Goal: Transaction & Acquisition: Purchase product/service

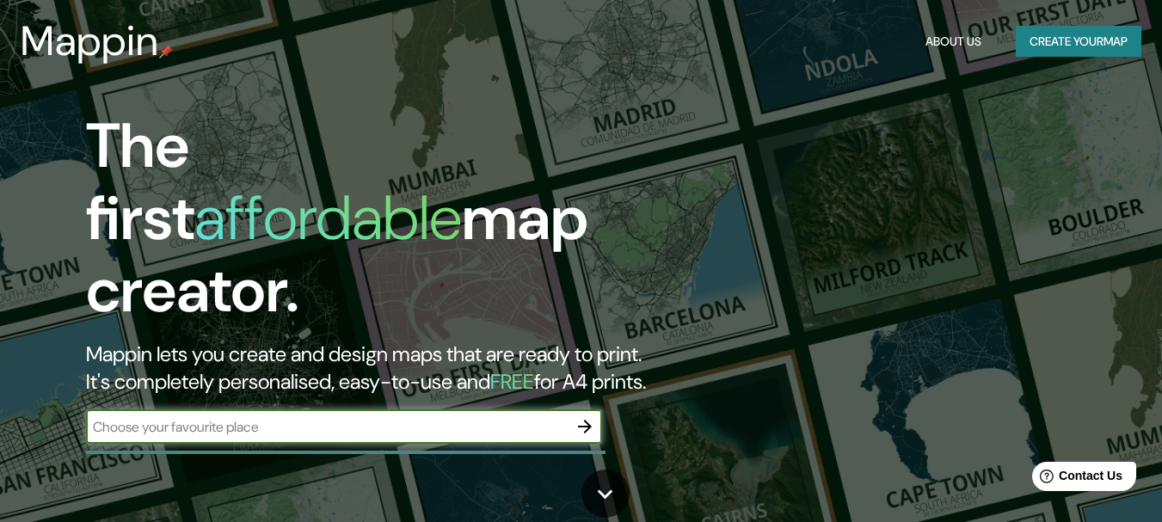
click at [1050, 53] on button "Create your map" at bounding box center [1079, 42] width 126 height 32
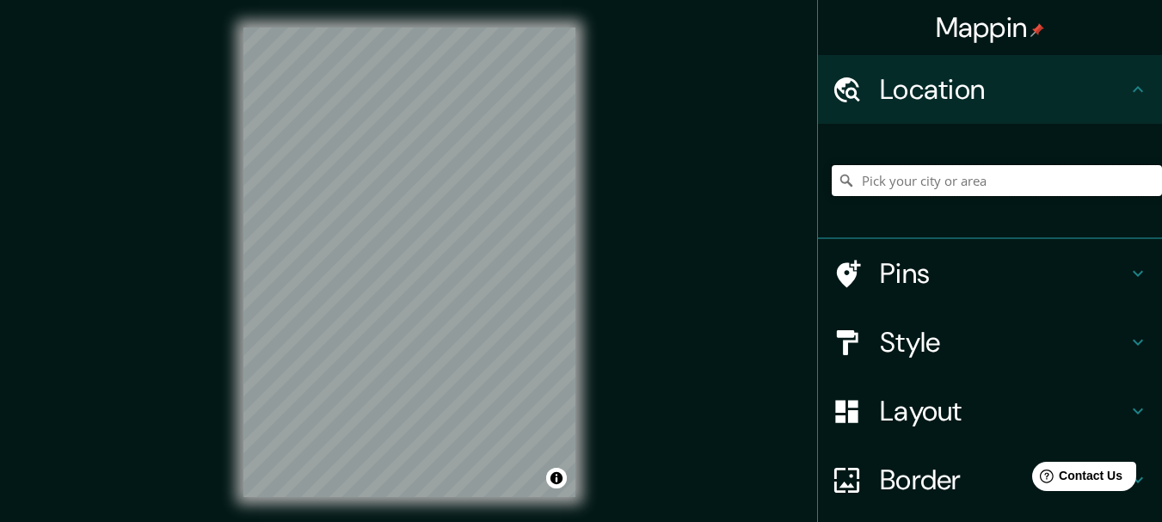
click at [927, 196] on input "Pick your city or area" at bounding box center [997, 180] width 330 height 31
type input "El [PERSON_NAME], [GEOGRAPHIC_DATA], [GEOGRAPHIC_DATA]"
click at [1097, 360] on h4 "Style" at bounding box center [1004, 342] width 248 height 34
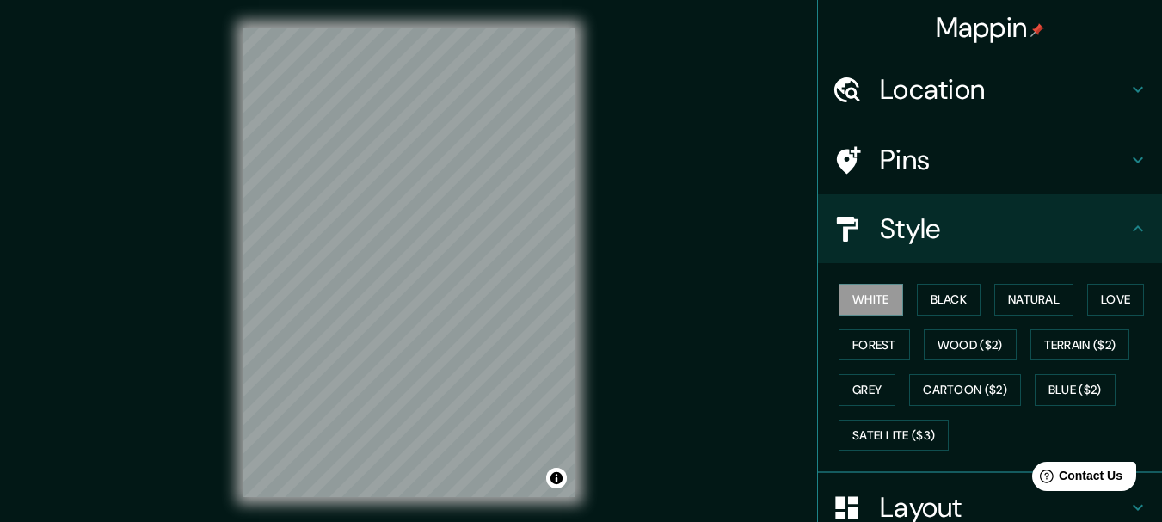
click at [993, 246] on h4 "Style" at bounding box center [1004, 229] width 248 height 34
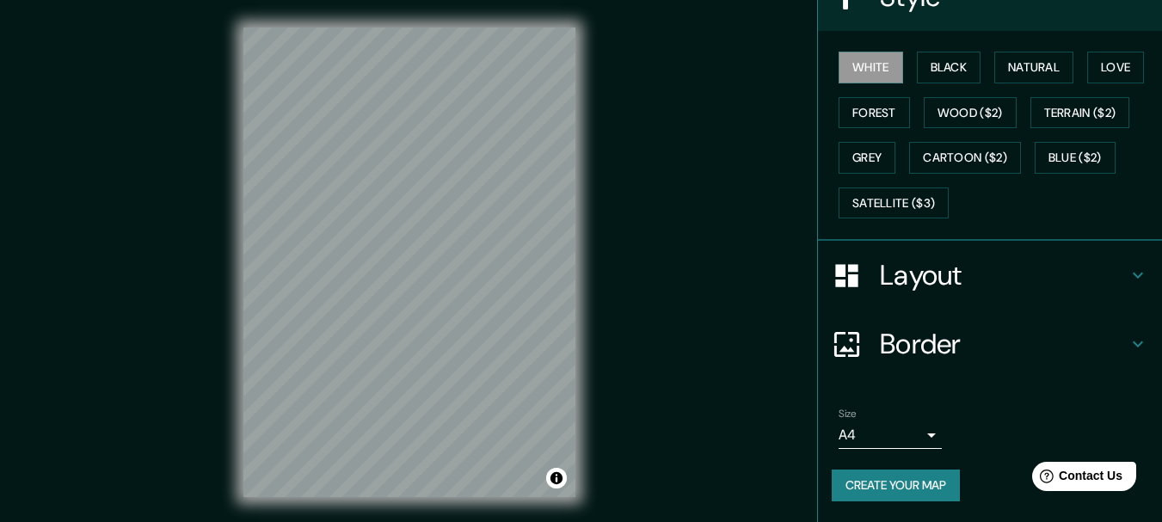
click at [1003, 292] on h4 "Layout" at bounding box center [1004, 275] width 248 height 34
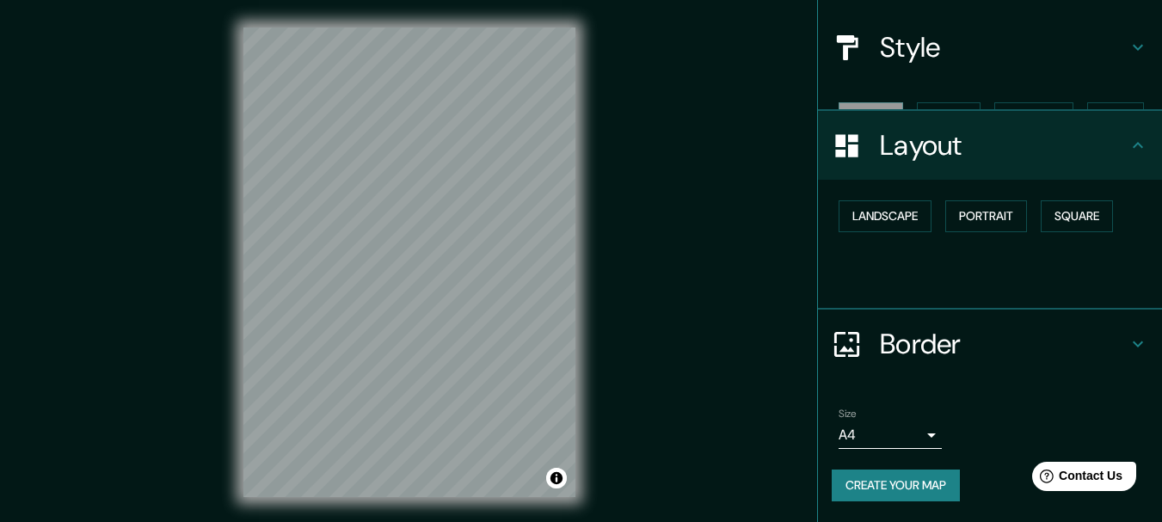
scroll to position [240, 0]
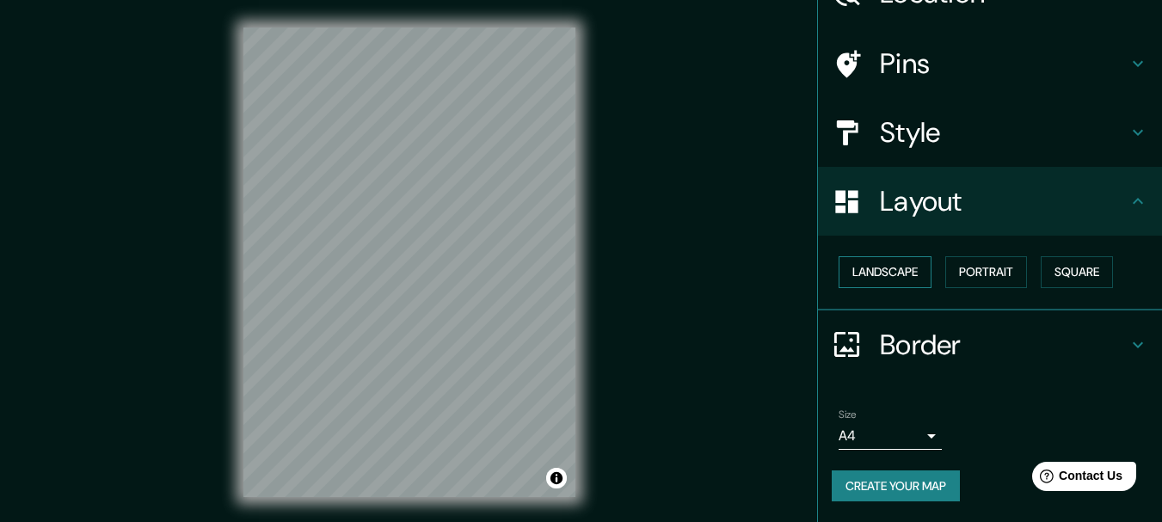
click at [886, 256] on button "Landscape" at bounding box center [885, 272] width 93 height 32
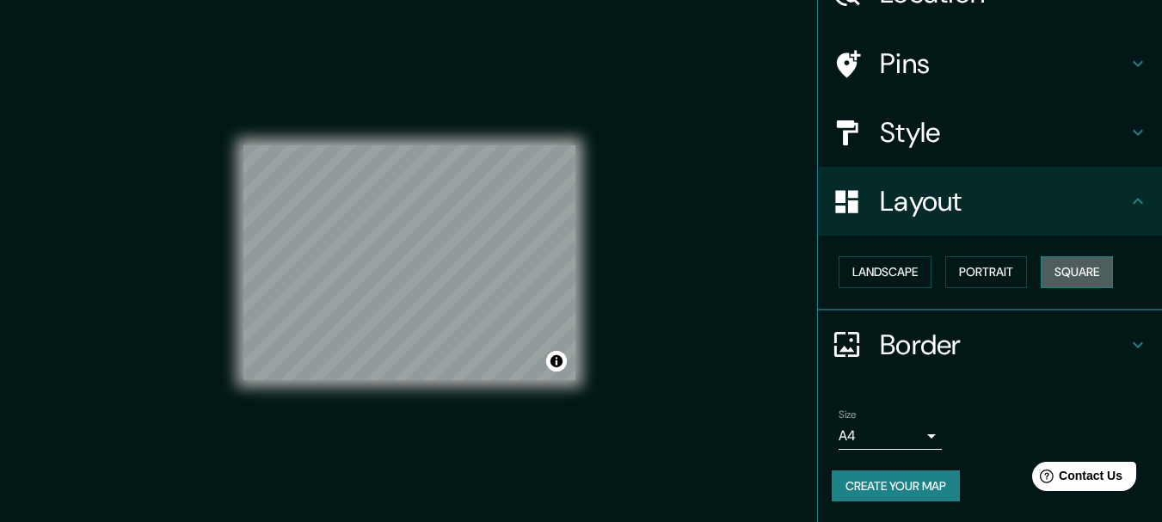
click at [1041, 256] on button "Square" at bounding box center [1077, 272] width 72 height 32
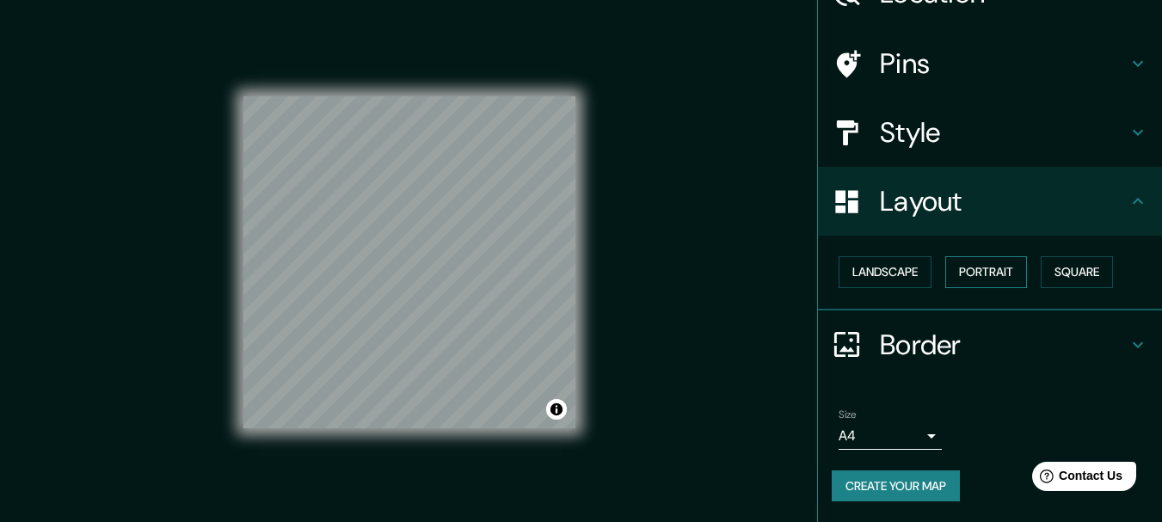
click at [1010, 256] on button "Portrait" at bounding box center [986, 272] width 82 height 32
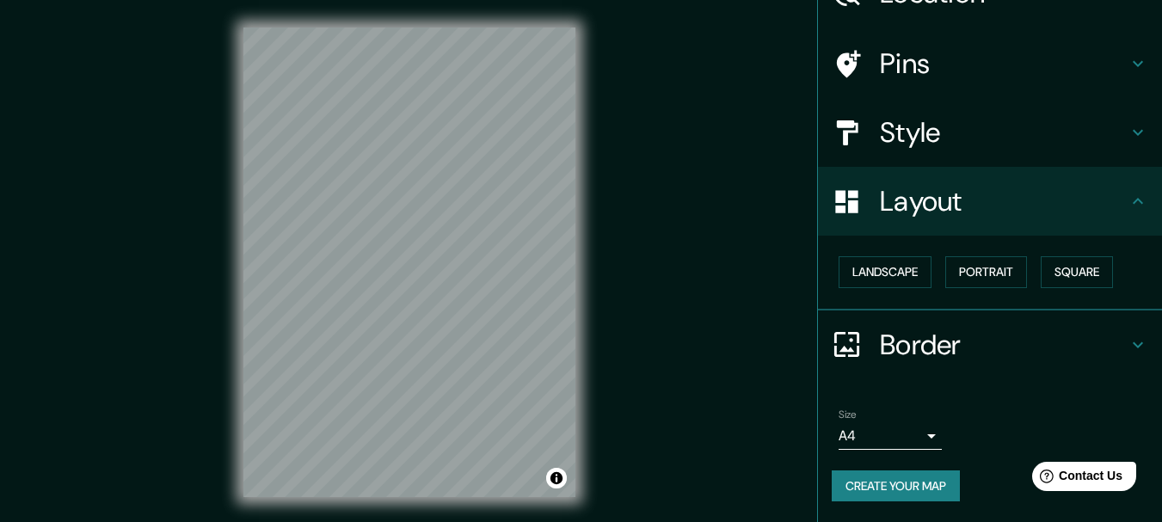
scroll to position [49, 0]
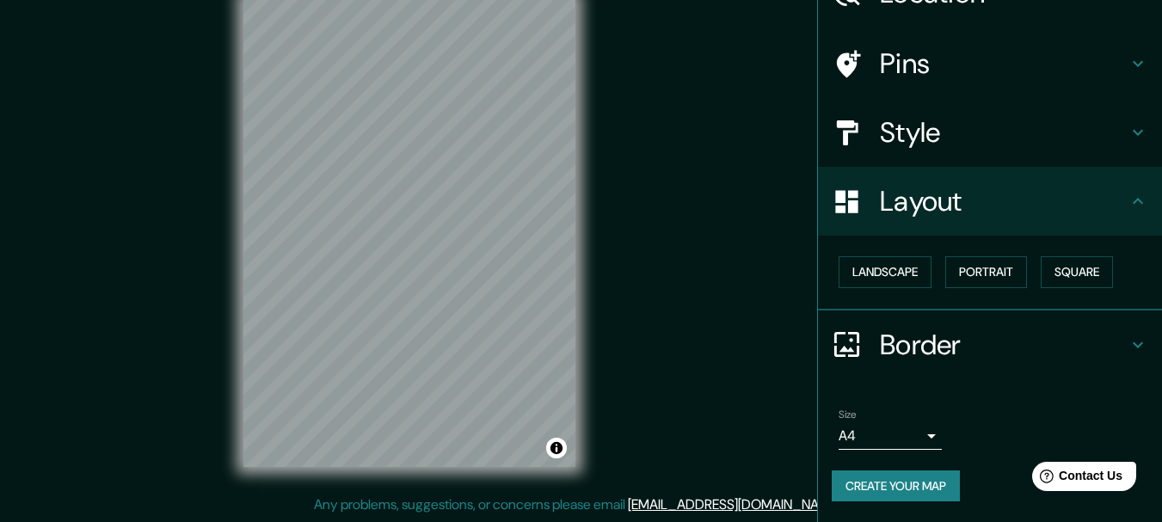
click at [906, 474] on button "Create your map" at bounding box center [896, 486] width 128 height 32
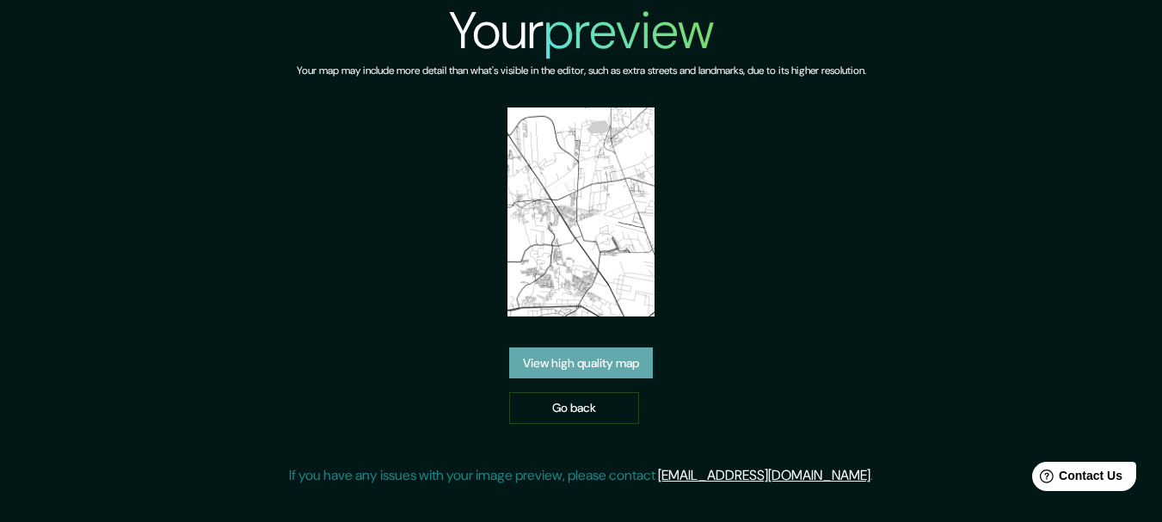
click at [629, 379] on link "View high quality map" at bounding box center [581, 363] width 144 height 32
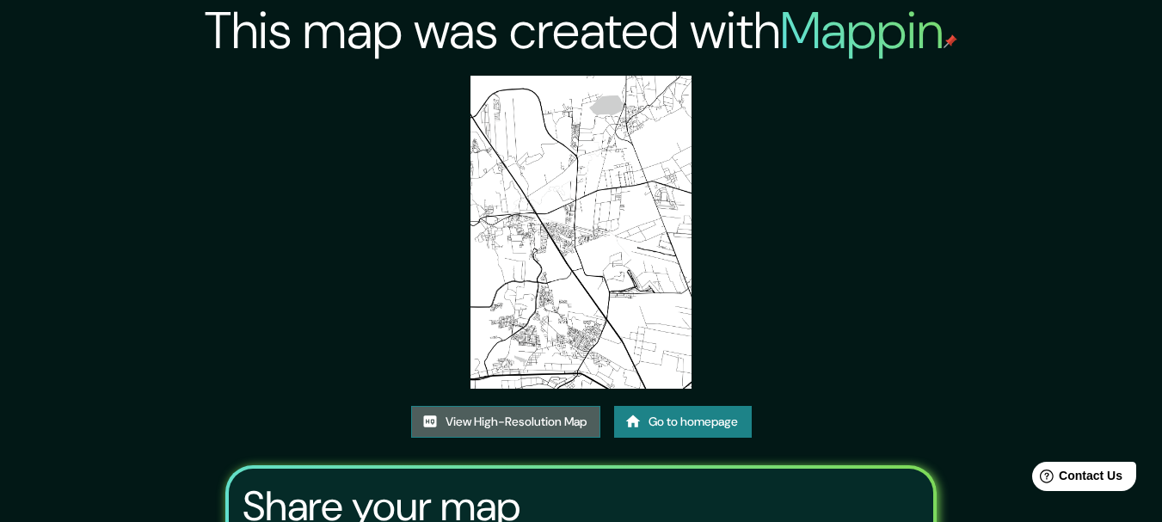
click at [573, 438] on link "View High-Resolution Map" at bounding box center [505, 422] width 189 height 32
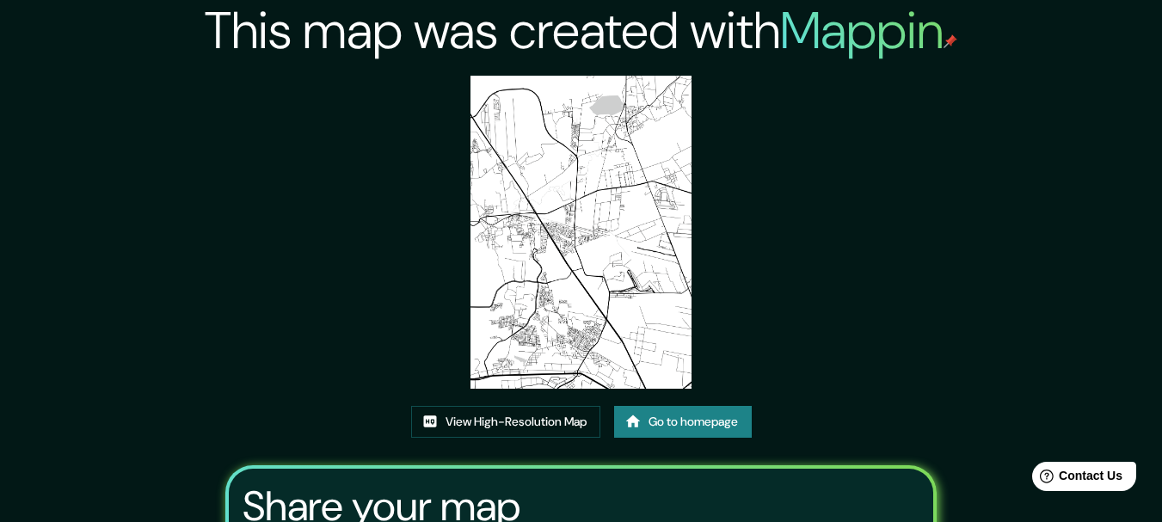
click at [667, 438] on link "Go to homepage" at bounding box center [683, 422] width 138 height 32
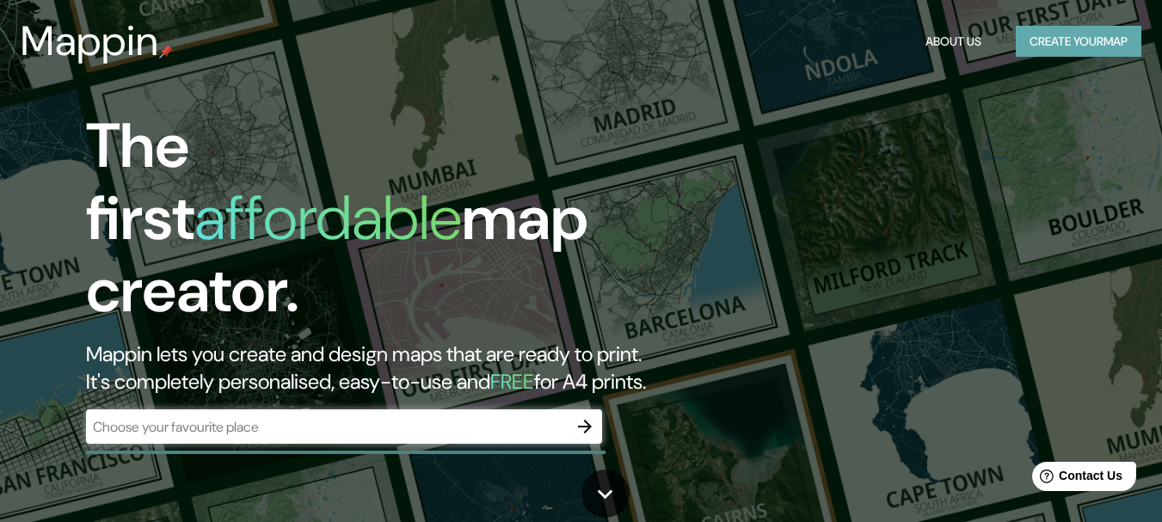
click at [1032, 44] on button "Create your map" at bounding box center [1079, 42] width 126 height 32
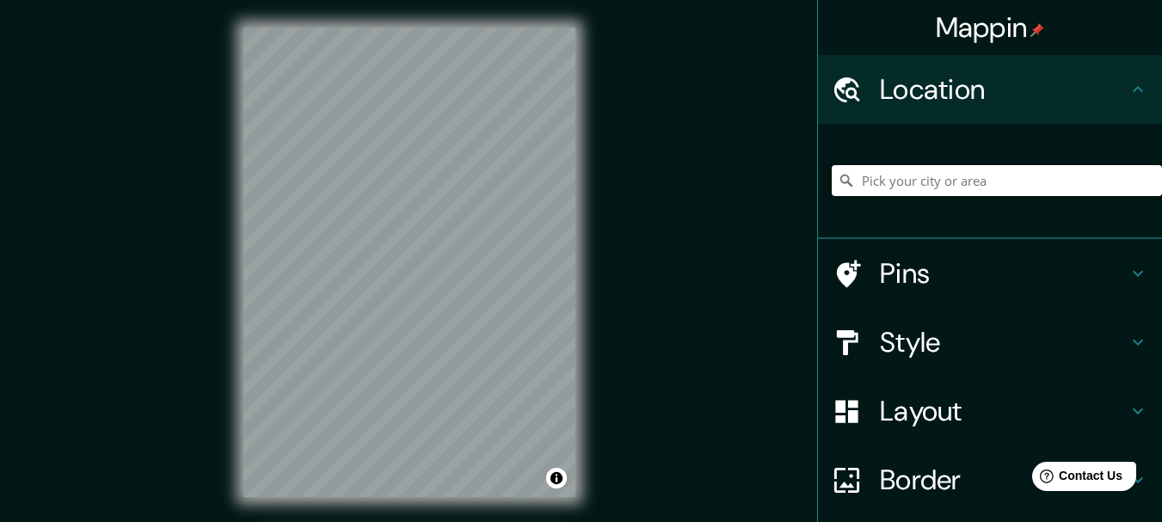
click at [964, 196] on input "Pick your city or area" at bounding box center [997, 180] width 330 height 31
type input "q"
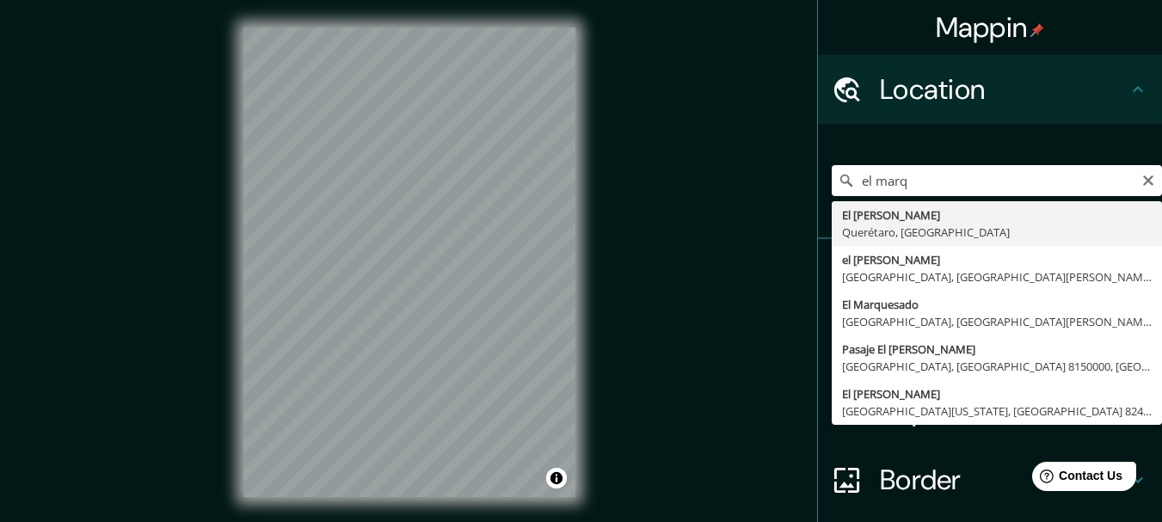
type input "El Marqués, Querétaro, México"
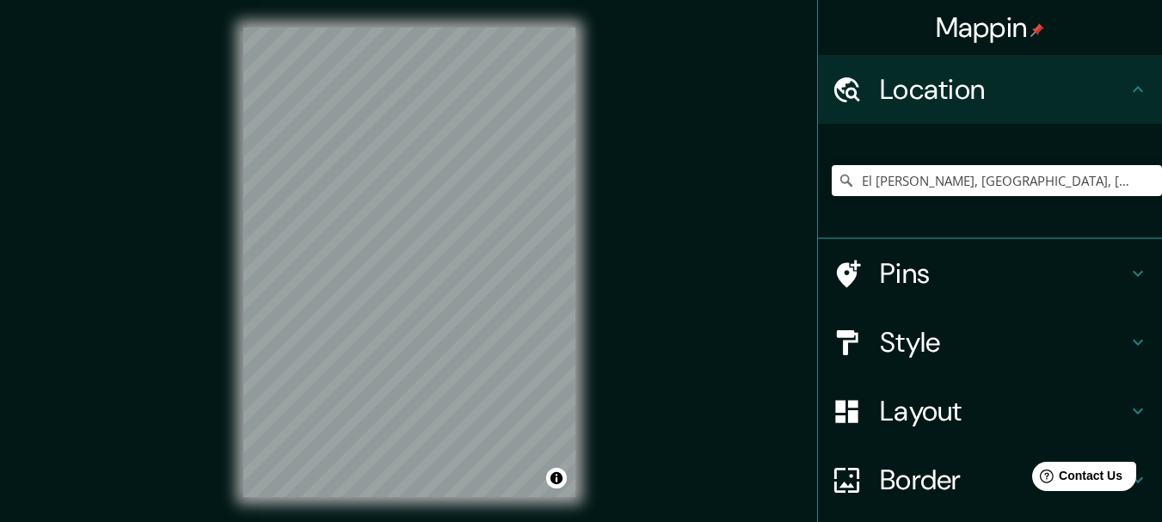
click at [915, 428] on h4 "Layout" at bounding box center [1004, 411] width 248 height 34
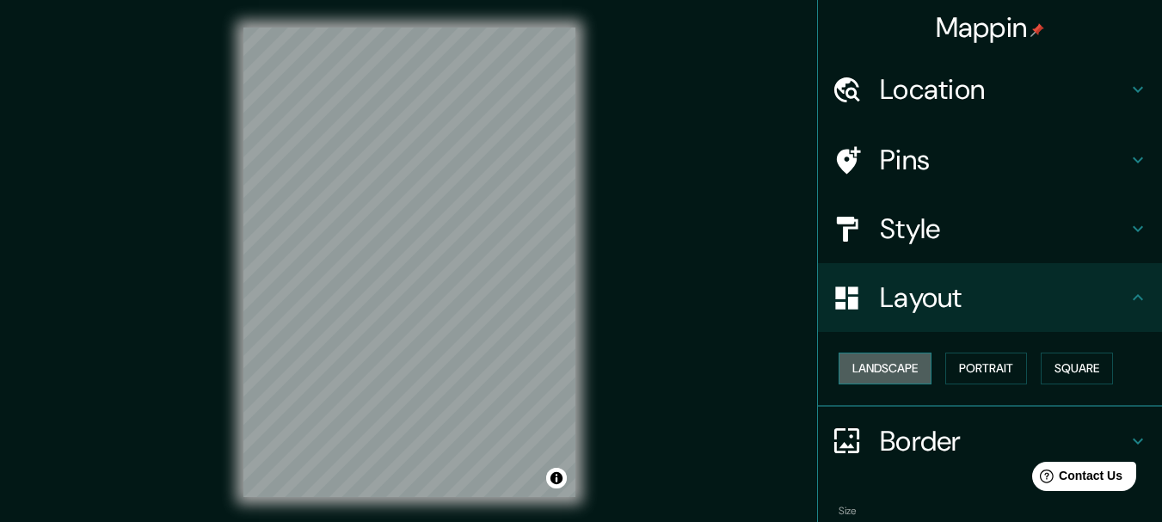
click at [914, 384] on button "Landscape" at bounding box center [885, 369] width 93 height 32
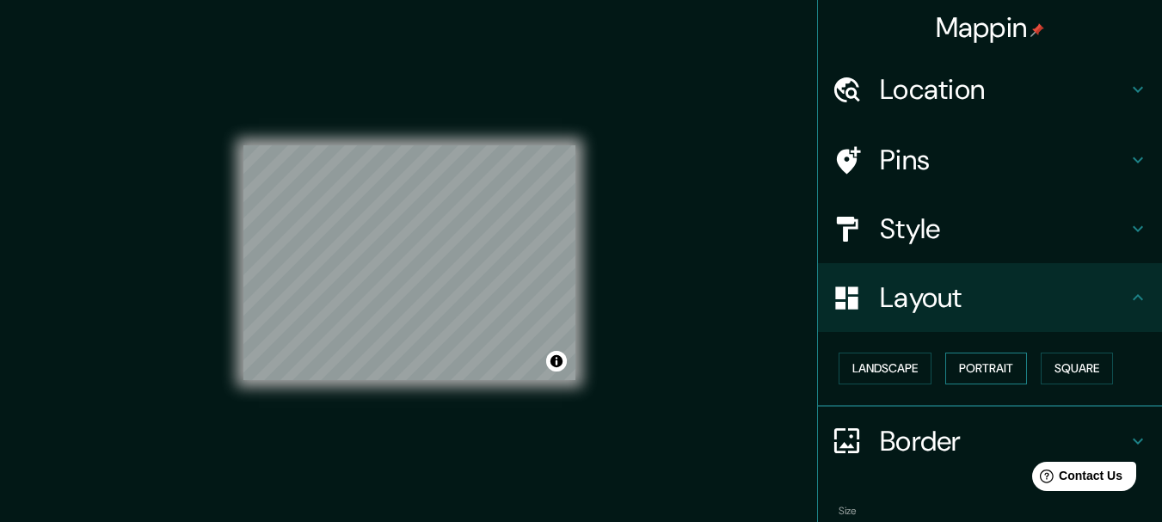
click at [974, 384] on button "Portrait" at bounding box center [986, 369] width 82 height 32
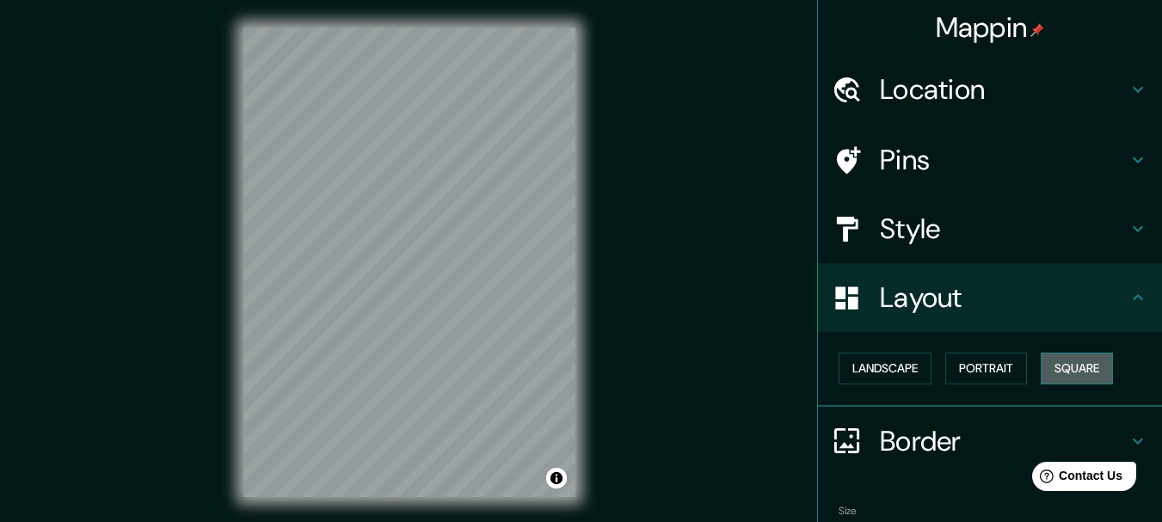
click at [1041, 384] on button "Square" at bounding box center [1077, 369] width 72 height 32
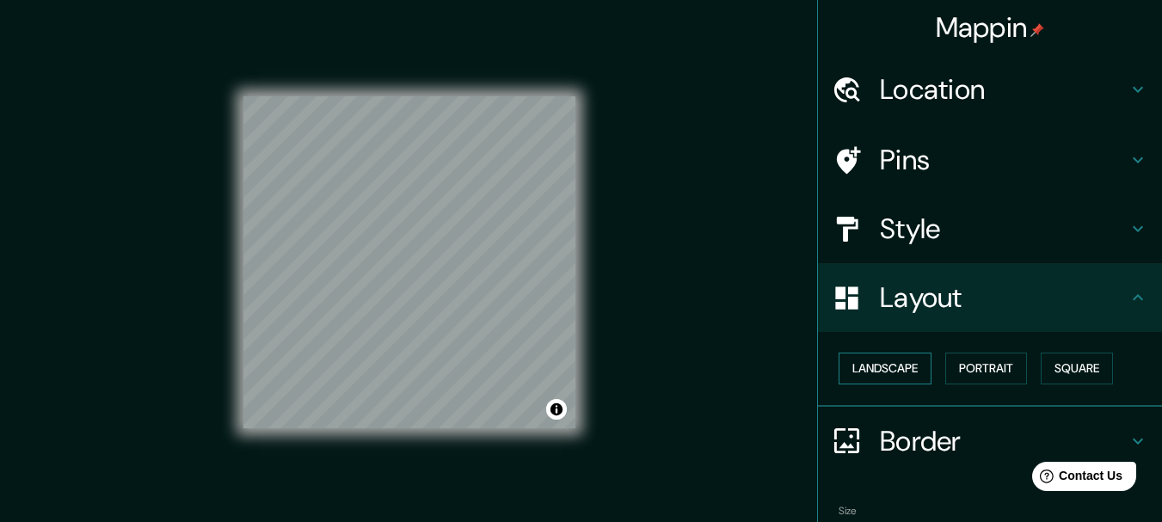
click at [875, 384] on button "Landscape" at bounding box center [885, 369] width 93 height 32
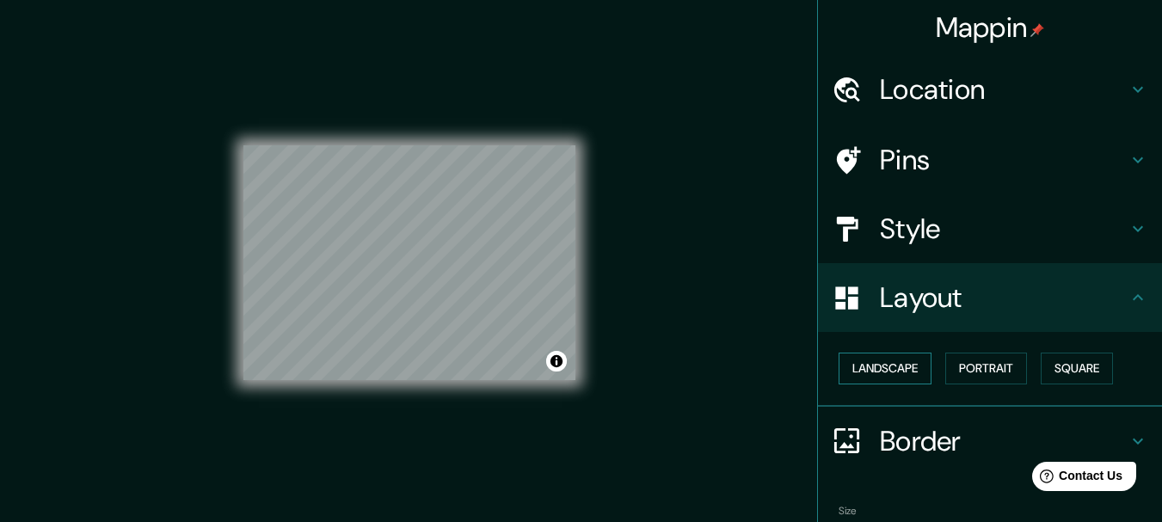
click at [885, 384] on button "Landscape" at bounding box center [885, 369] width 93 height 32
click at [975, 384] on button "Portrait" at bounding box center [986, 369] width 82 height 32
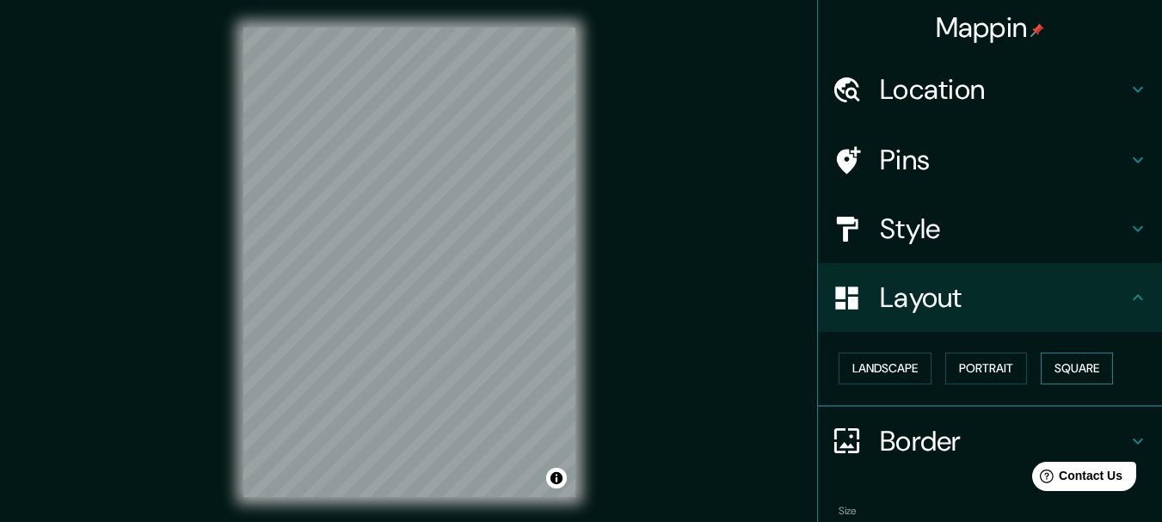
click at [1041, 384] on button "Square" at bounding box center [1077, 369] width 72 height 32
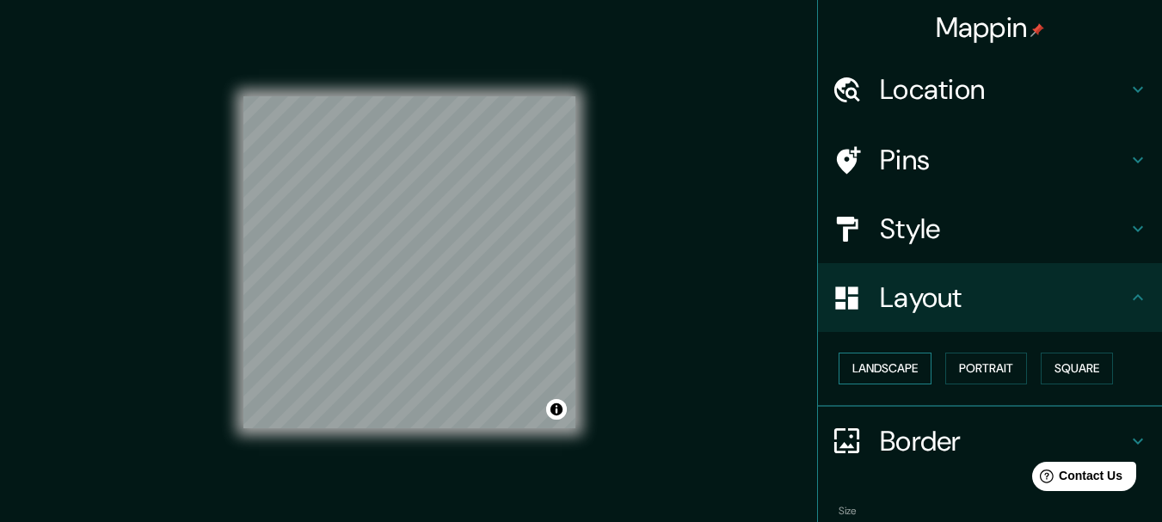
click at [903, 384] on button "Landscape" at bounding box center [885, 369] width 93 height 32
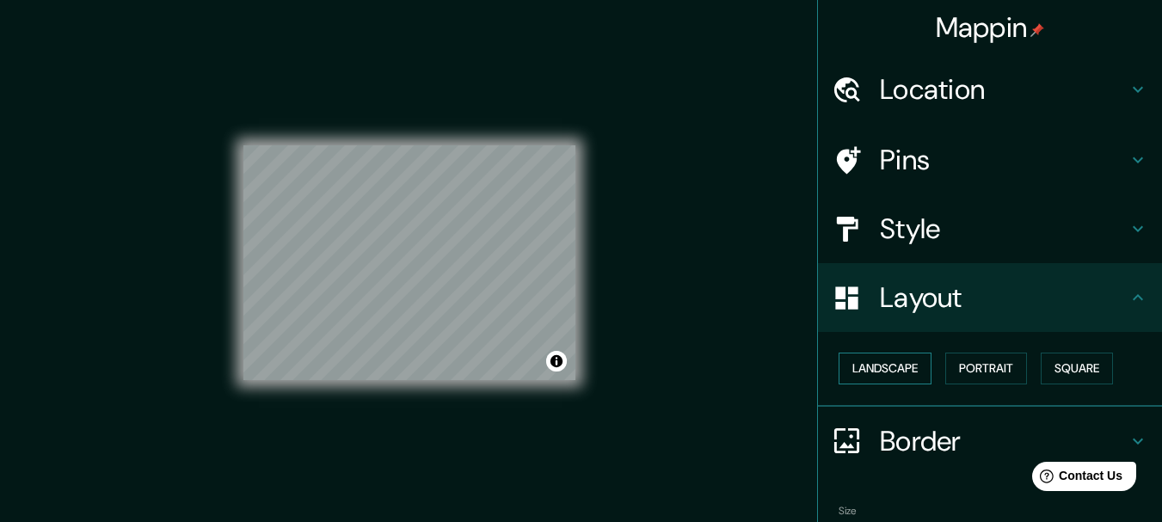
click at [909, 384] on button "Landscape" at bounding box center [885, 369] width 93 height 32
click at [1041, 384] on button "Square" at bounding box center [1077, 369] width 72 height 32
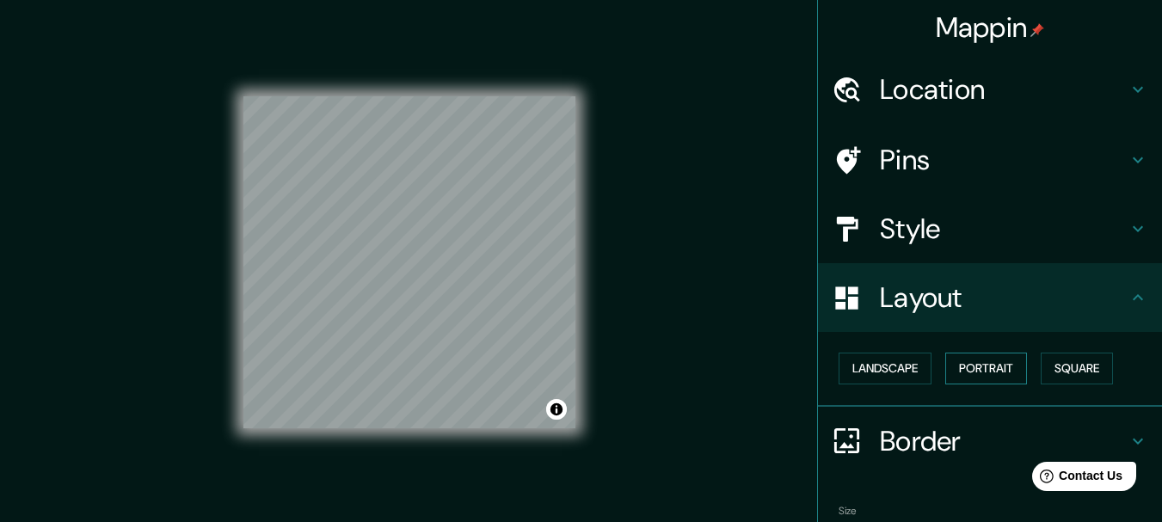
click at [996, 384] on button "Portrait" at bounding box center [986, 369] width 82 height 32
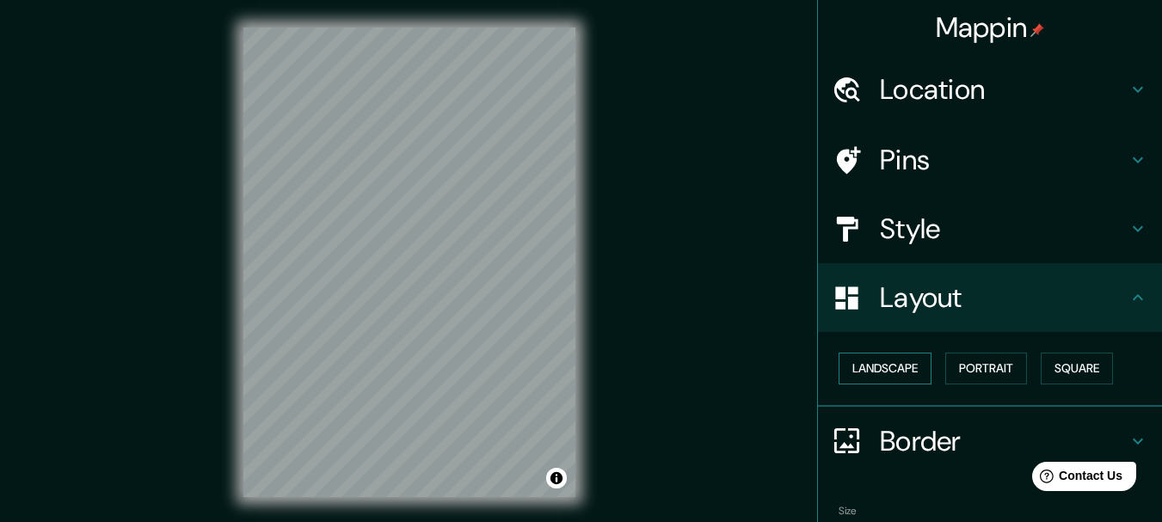
click at [903, 384] on button "Landscape" at bounding box center [885, 369] width 93 height 32
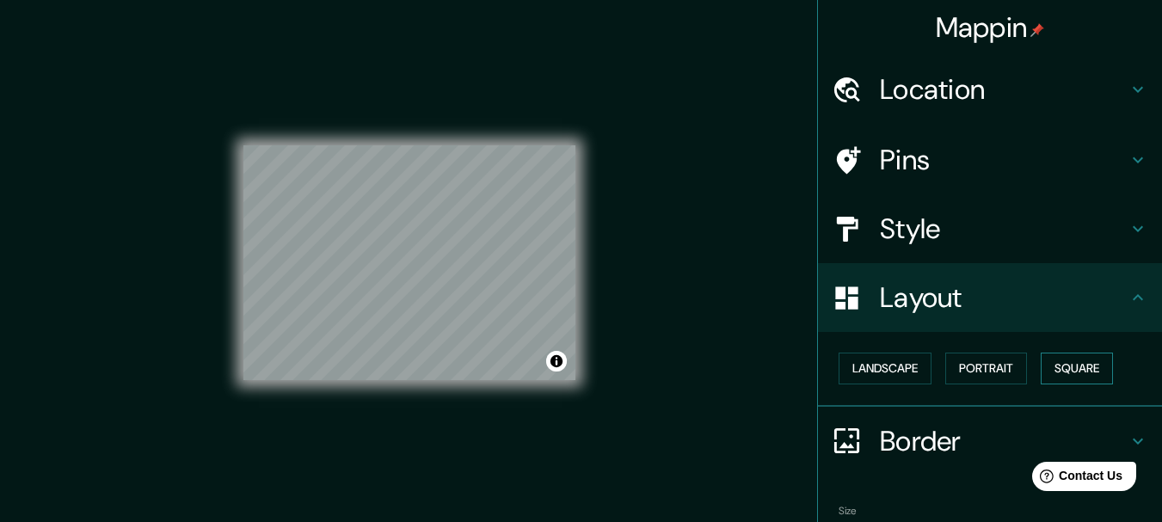
click at [1041, 384] on button "Square" at bounding box center [1077, 369] width 72 height 32
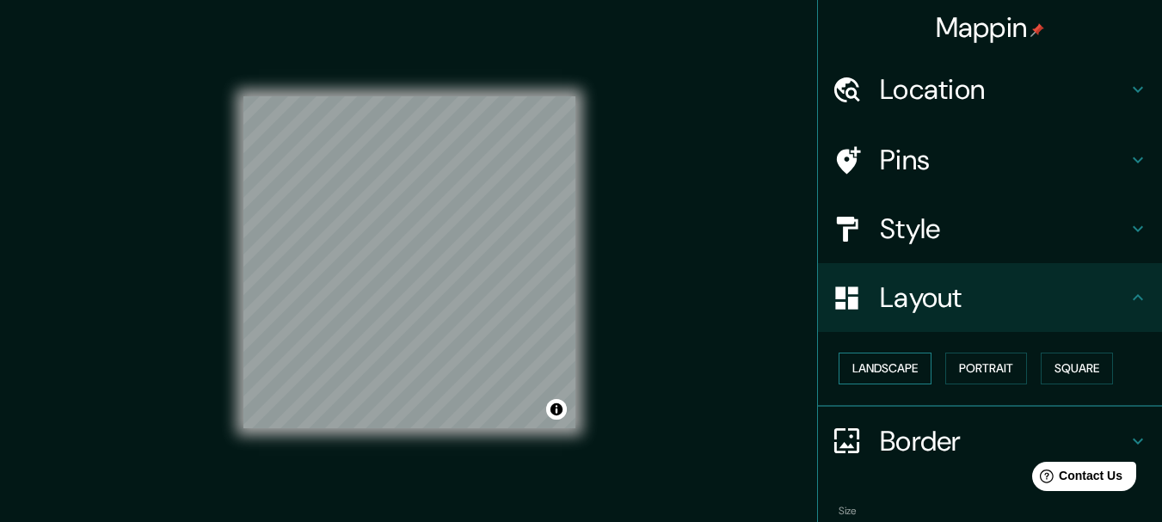
click at [848, 384] on button "Landscape" at bounding box center [885, 369] width 93 height 32
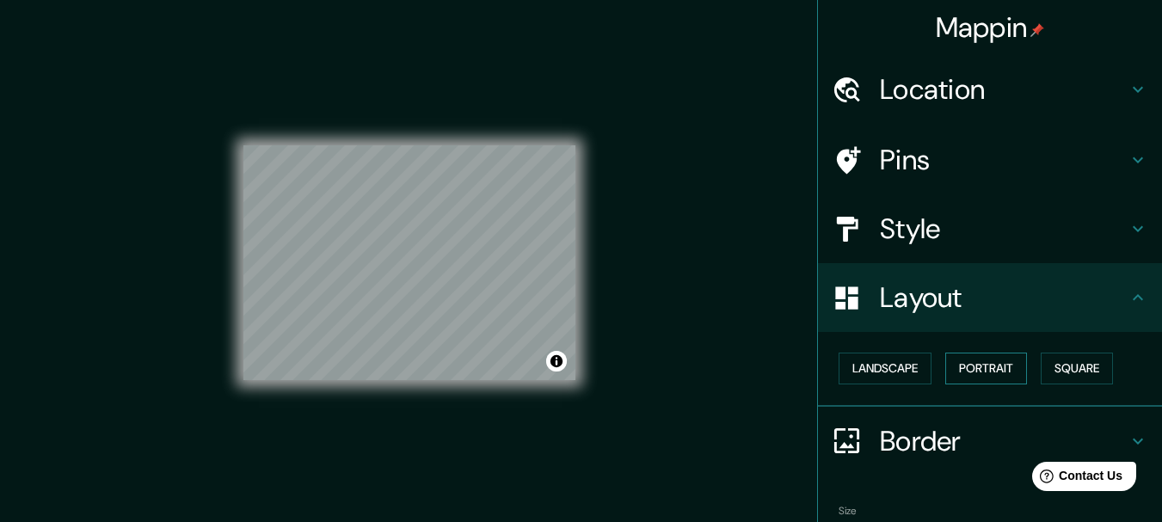
click at [978, 384] on button "Portrait" at bounding box center [986, 369] width 82 height 32
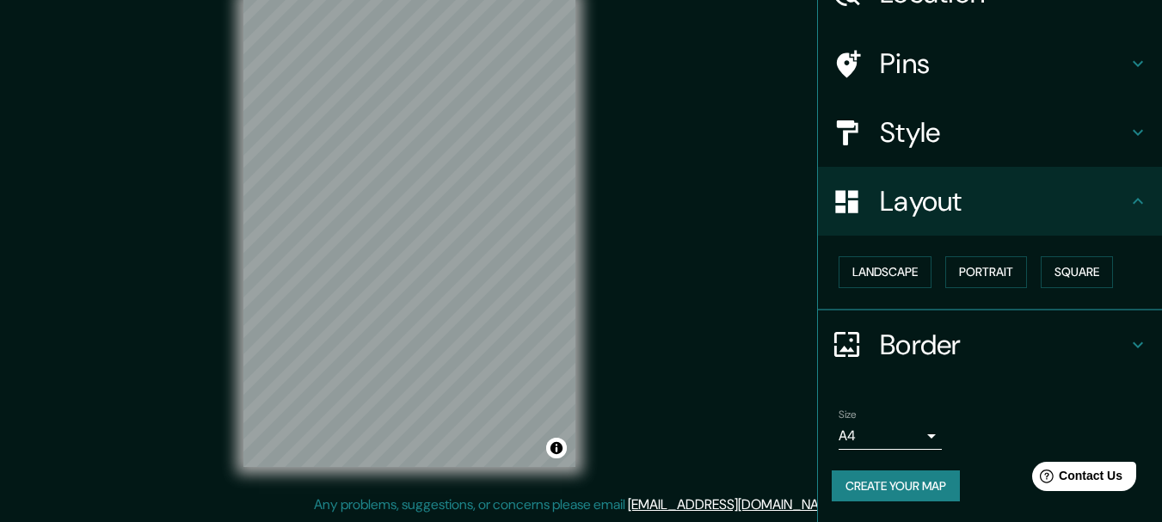
scroll to position [49, 0]
click at [894, 482] on button "Create your map" at bounding box center [896, 486] width 128 height 32
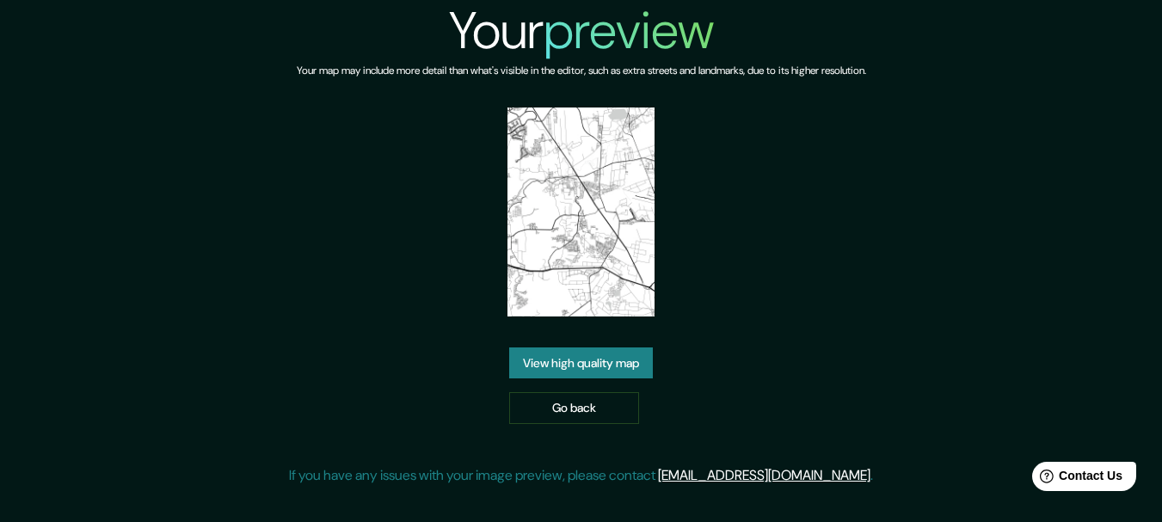
click at [572, 379] on link "View high quality map" at bounding box center [581, 363] width 144 height 32
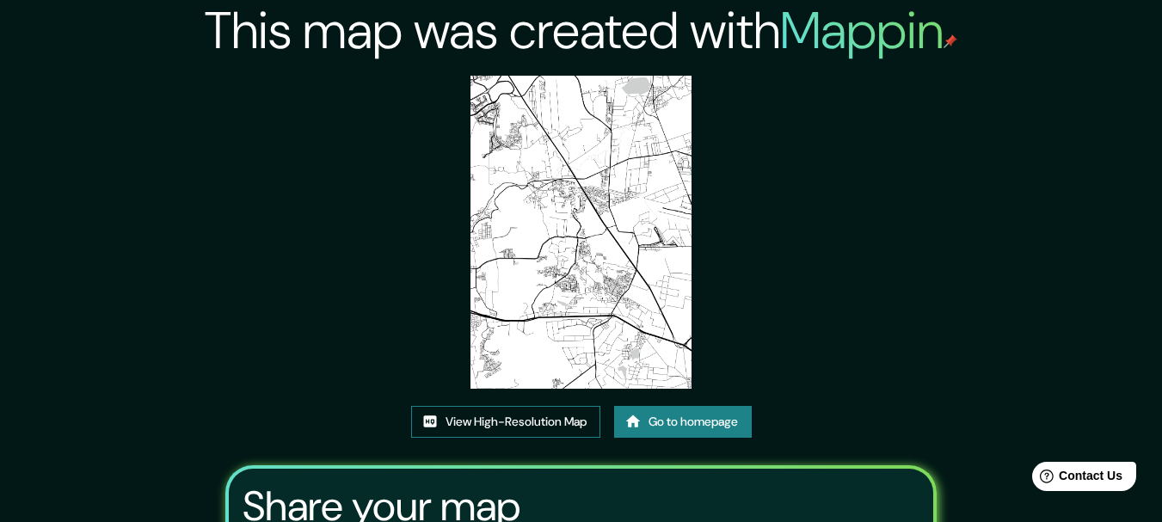
click at [492, 438] on link "View High-Resolution Map" at bounding box center [505, 422] width 189 height 32
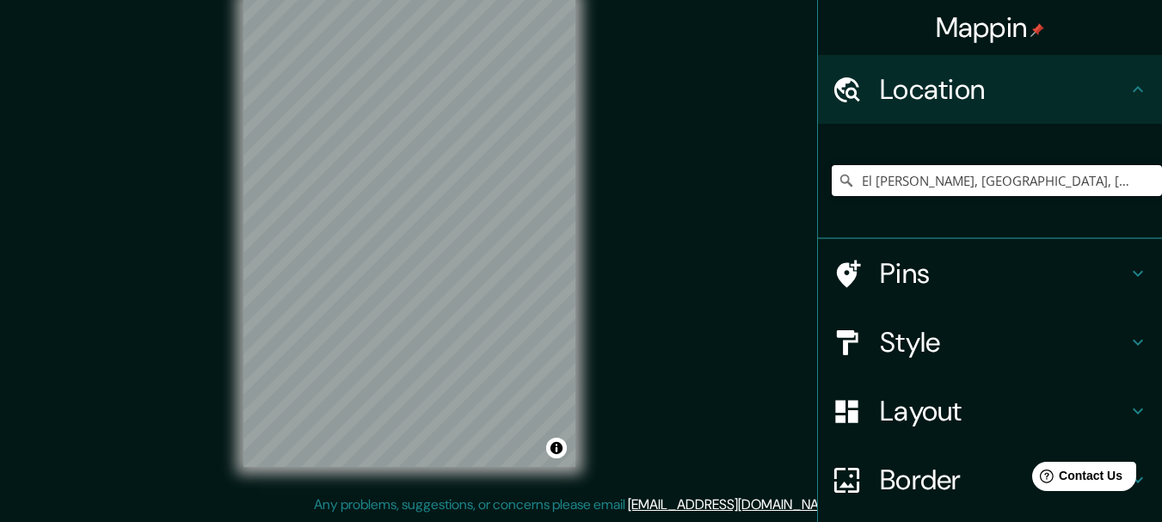
click at [1026, 193] on input "El [PERSON_NAME], [GEOGRAPHIC_DATA], [GEOGRAPHIC_DATA]" at bounding box center [997, 180] width 330 height 31
click at [1046, 196] on input "El [PERSON_NAME], [GEOGRAPHIC_DATA], [GEOGRAPHIC_DATA]" at bounding box center [997, 180] width 330 height 31
click at [944, 196] on input "El [PERSON_NAME], [GEOGRAPHIC_DATA], [GEOGRAPHIC_DATA]" at bounding box center [997, 180] width 330 height 31
click at [1021, 196] on input "El [PERSON_NAME], [GEOGRAPHIC_DATA], [GEOGRAPHIC_DATA]" at bounding box center [997, 180] width 330 height 31
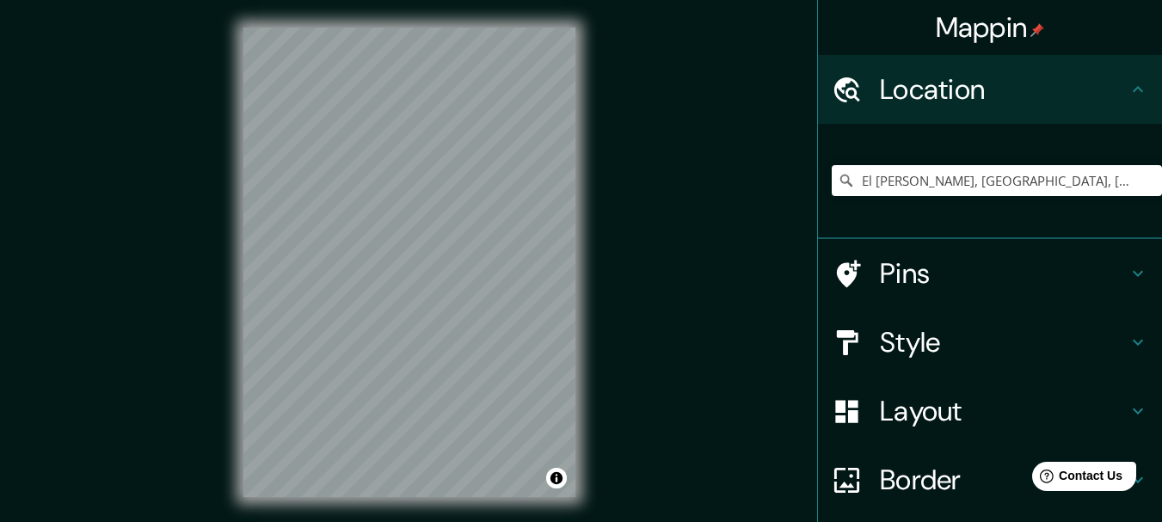
click at [1074, 83] on h4 "Location" at bounding box center [1004, 89] width 248 height 34
click at [1085, 194] on input "El [PERSON_NAME], [GEOGRAPHIC_DATA], [GEOGRAPHIC_DATA]" at bounding box center [997, 180] width 330 height 31
click at [651, 331] on div "Mappin Location El Marqués, Querétaro, México Pins Style Layout Border Choose a…" at bounding box center [581, 276] width 1162 height 552
drag, startPoint x: 1045, startPoint y: 202, endPoint x: 682, endPoint y: 212, distance: 363.1
click at [682, 211] on div "Mappin Location El Marqués, Querétaro, México Pins Style Layout Border Choose a…" at bounding box center [581, 276] width 1162 height 552
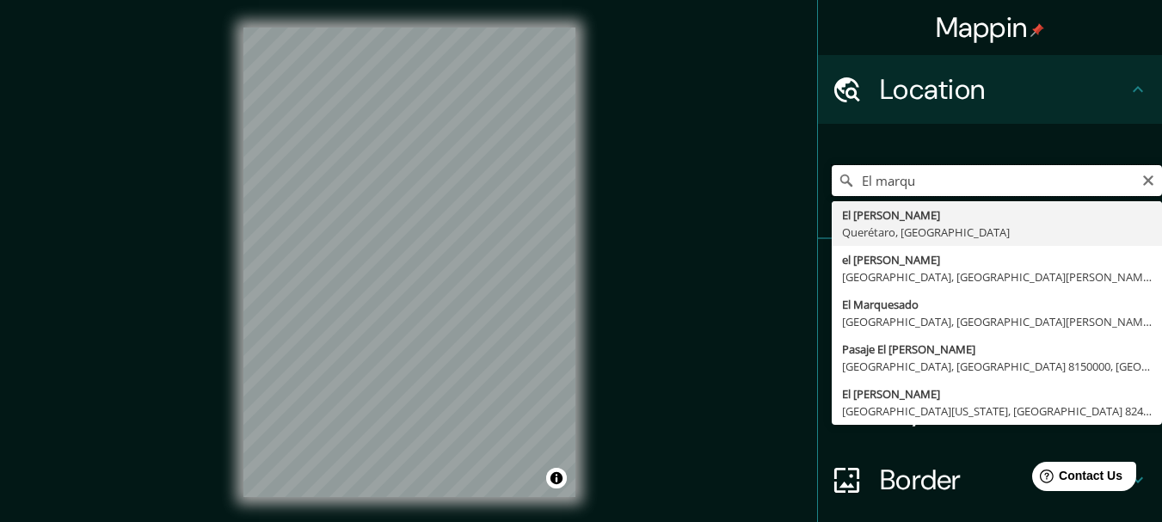
type input "El [PERSON_NAME], [GEOGRAPHIC_DATA], [GEOGRAPHIC_DATA]"
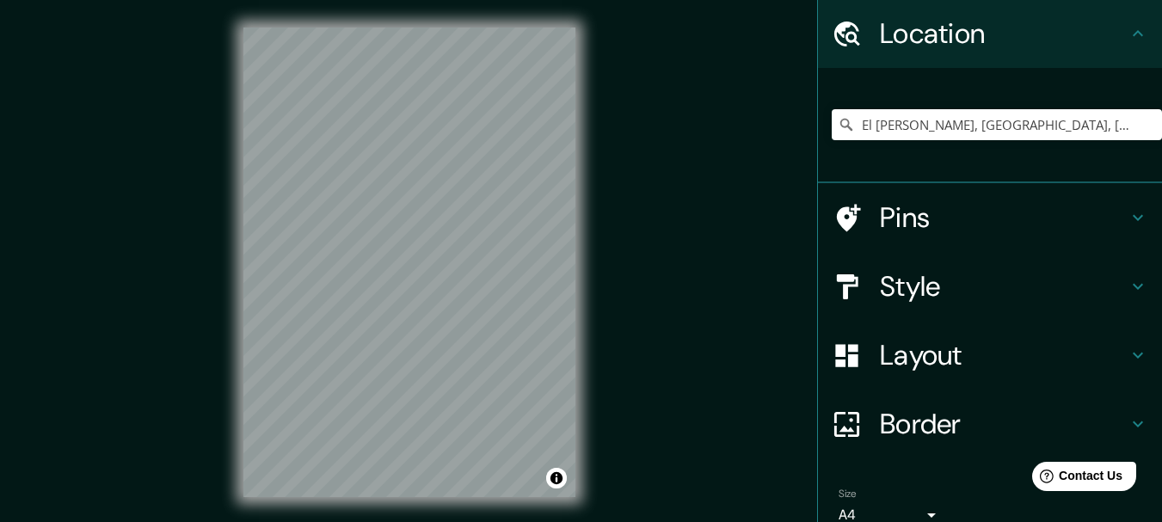
scroll to position [172, 0]
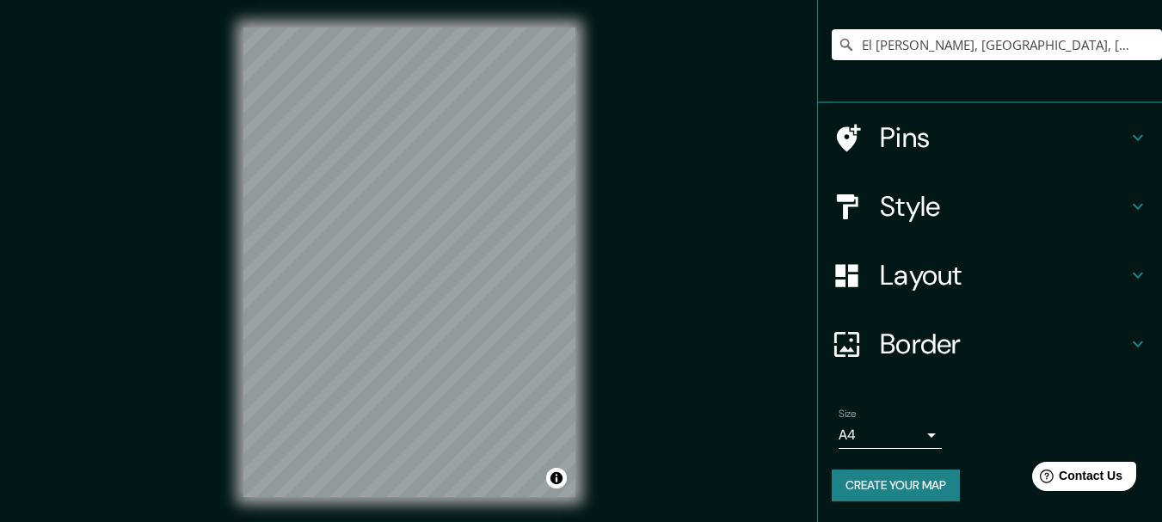
click at [949, 288] on h4 "Layout" at bounding box center [1004, 275] width 248 height 34
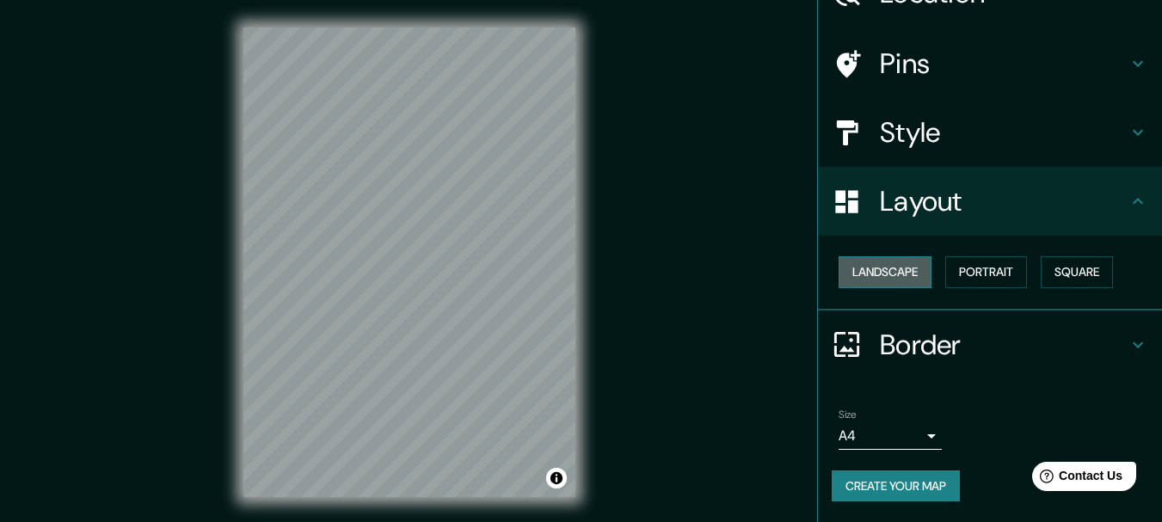
click at [895, 260] on button "Landscape" at bounding box center [885, 272] width 93 height 32
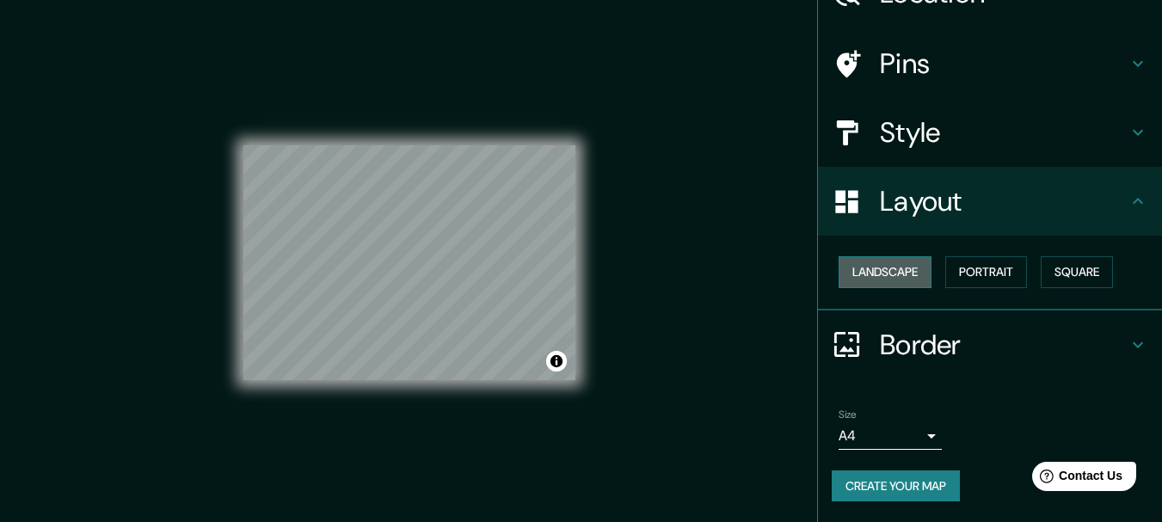
click at [911, 267] on button "Landscape" at bounding box center [885, 272] width 93 height 32
click at [1041, 288] on button "Square" at bounding box center [1077, 272] width 72 height 32
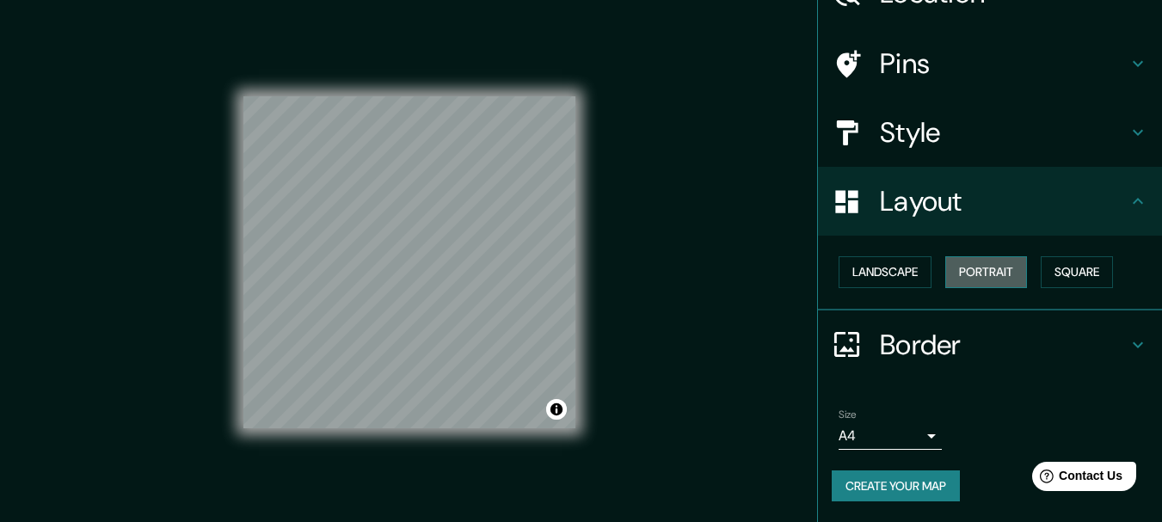
click at [993, 256] on button "Portrait" at bounding box center [986, 272] width 82 height 32
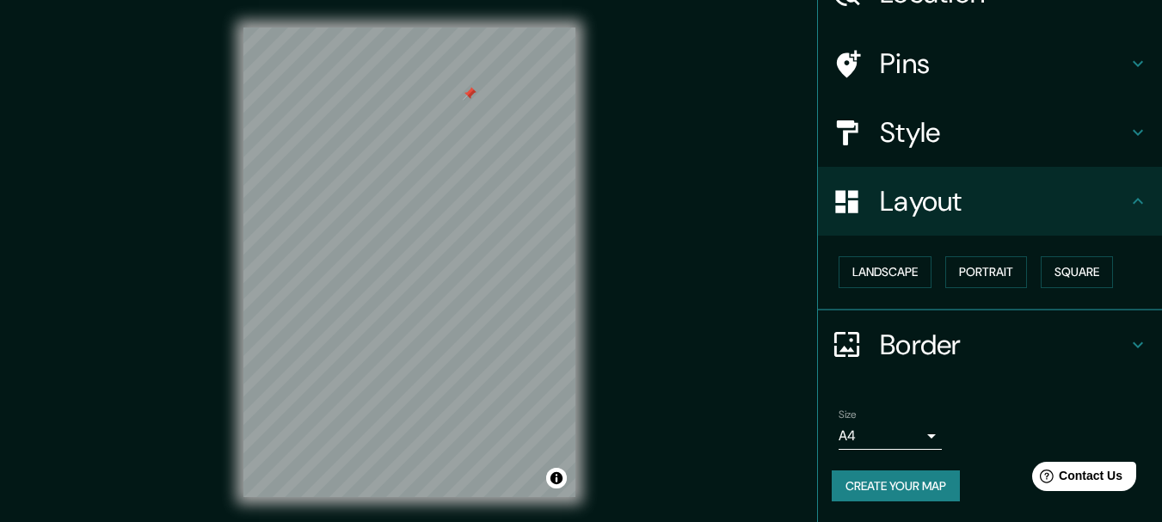
click at [1021, 46] on h4 "Pins" at bounding box center [1004, 63] width 248 height 34
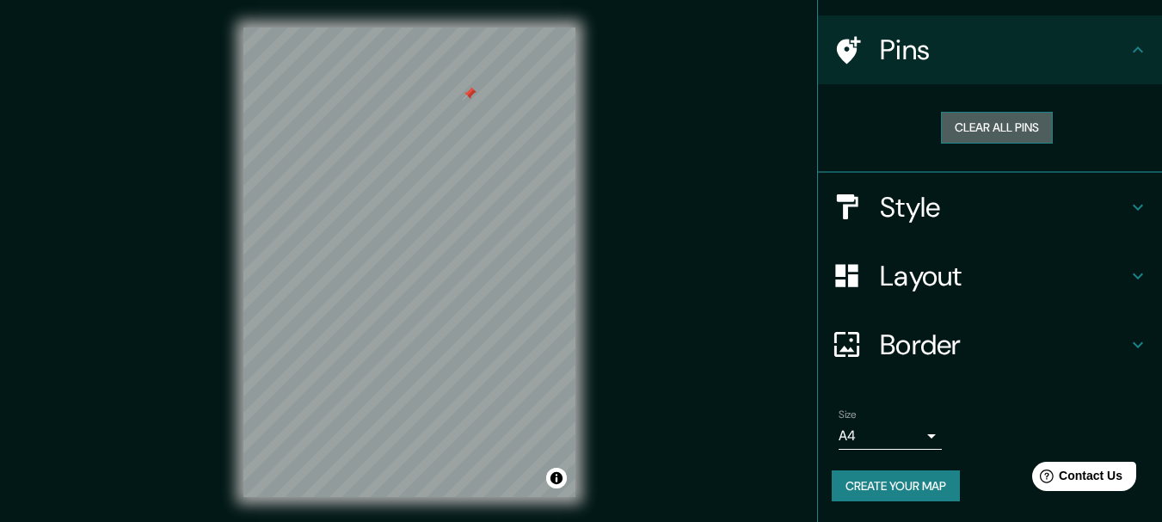
click at [999, 112] on button "Clear all pins" at bounding box center [997, 128] width 112 height 32
click at [936, 502] on button "Create your map" at bounding box center [896, 486] width 128 height 32
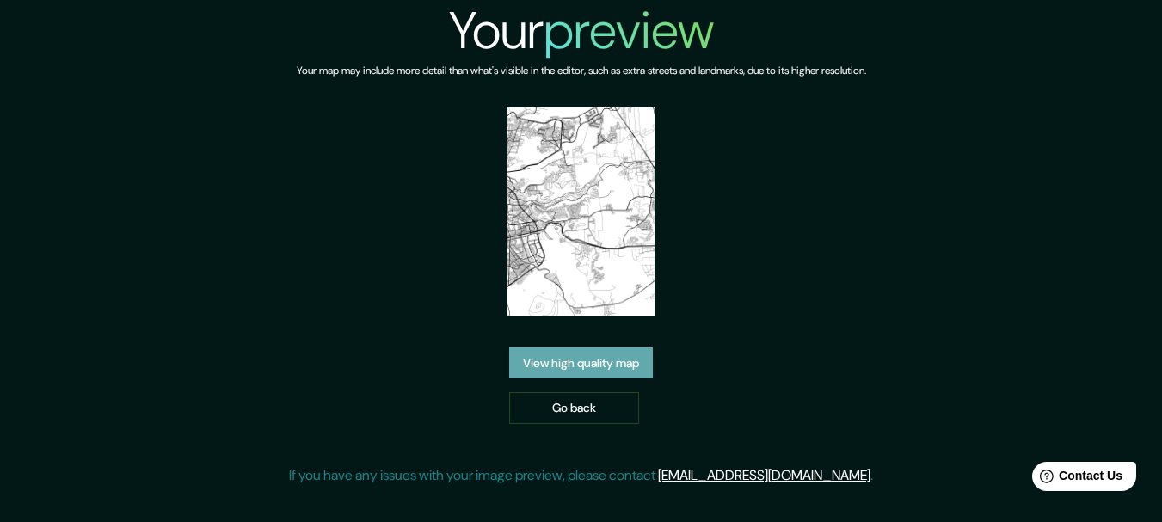
click at [653, 379] on link "View high quality map" at bounding box center [581, 363] width 144 height 32
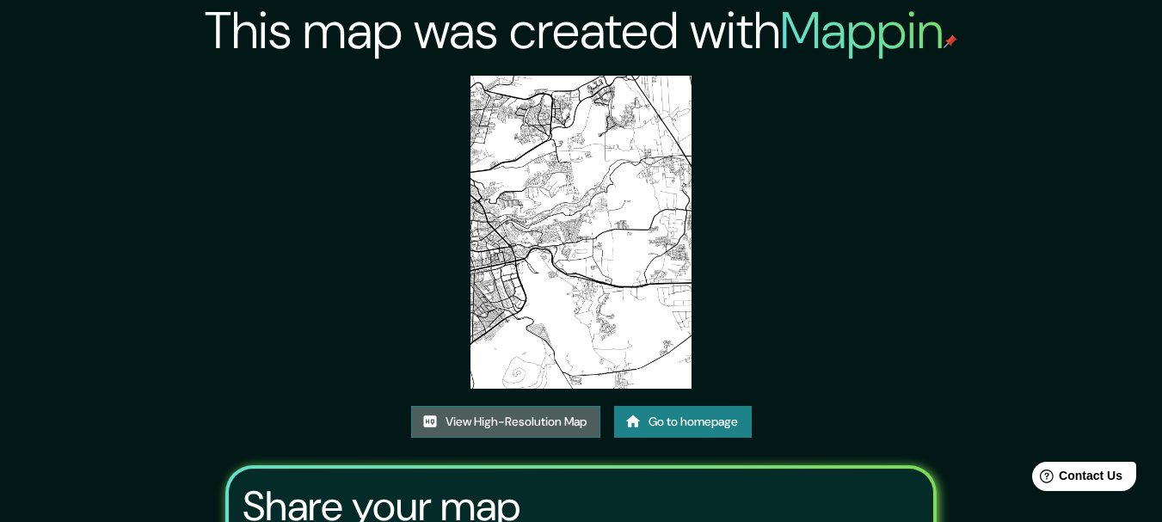
click at [411, 438] on link "View High-Resolution Map" at bounding box center [505, 422] width 189 height 32
